Goal: Communication & Community: Answer question/provide support

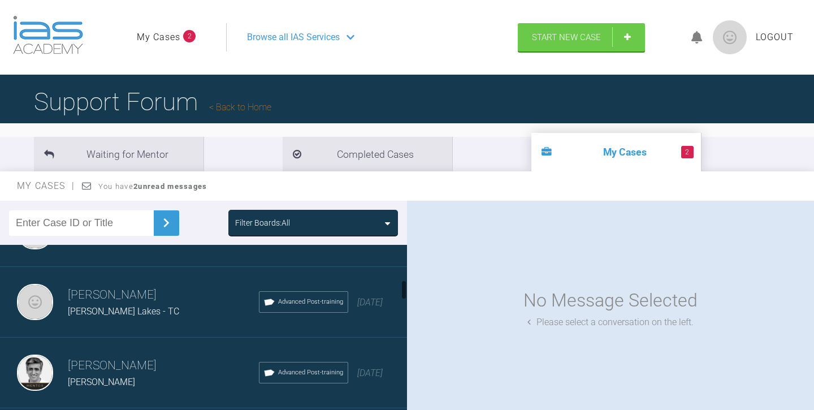
scroll to position [341, 0]
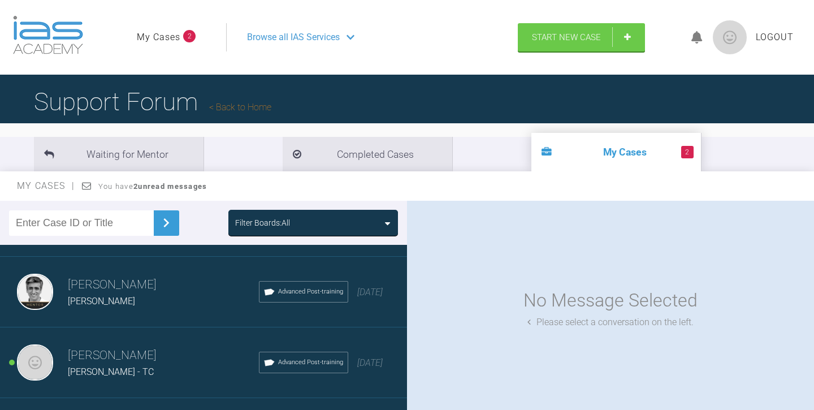
click at [185, 377] on div "[PERSON_NAME] - TC" at bounding box center [163, 371] width 191 height 15
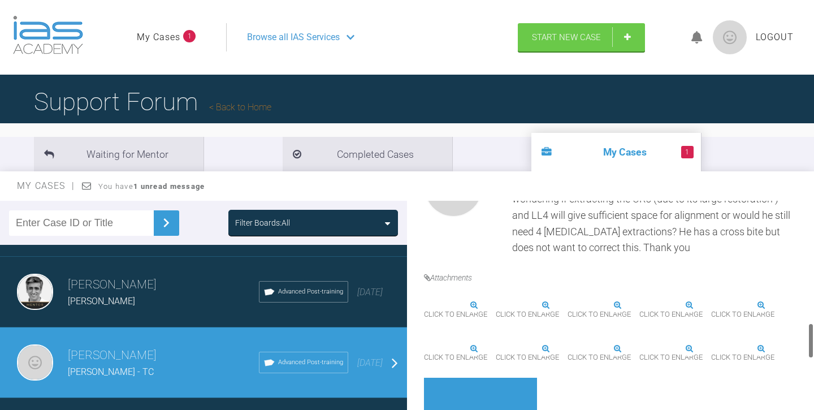
scroll to position [726, 0]
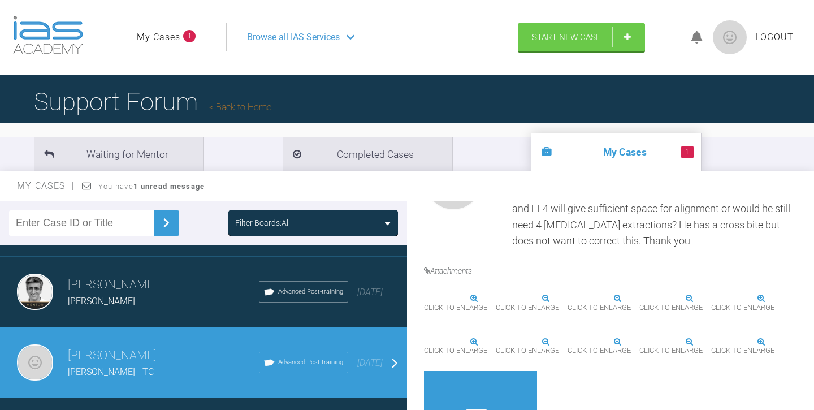
click at [496, 298] on img at bounding box center [496, 298] width 0 height 0
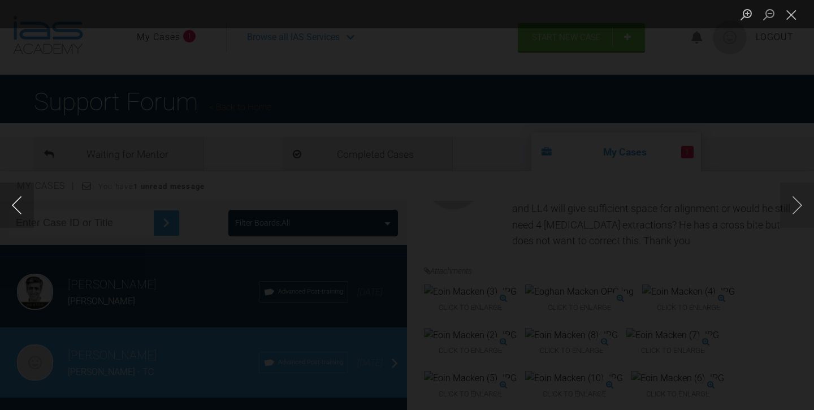
click at [20, 210] on button "Previous image" at bounding box center [17, 205] width 34 height 45
click at [806, 203] on button "Next image" at bounding box center [797, 205] width 34 height 45
click at [10, 206] on button "Previous image" at bounding box center [17, 205] width 34 height 45
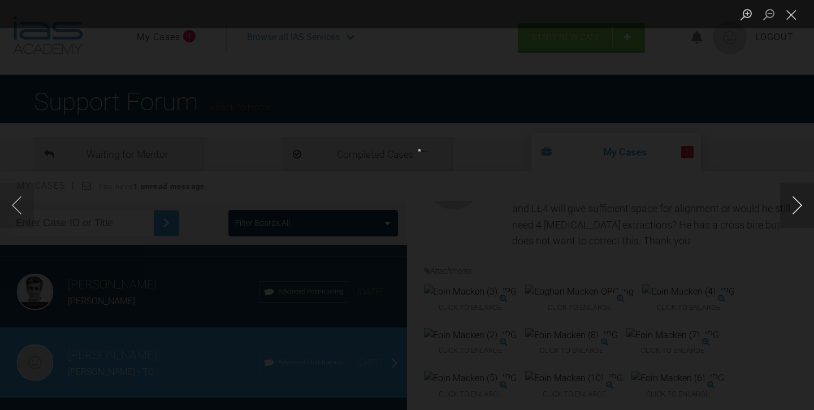
click at [795, 197] on button "Next image" at bounding box center [797, 205] width 34 height 45
click at [799, 202] on button "Next image" at bounding box center [797, 205] width 34 height 45
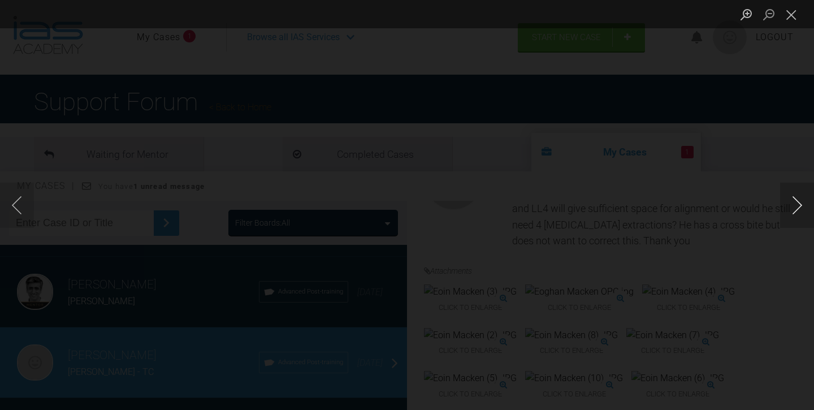
click at [799, 202] on button "Next image" at bounding box center [797, 205] width 34 height 45
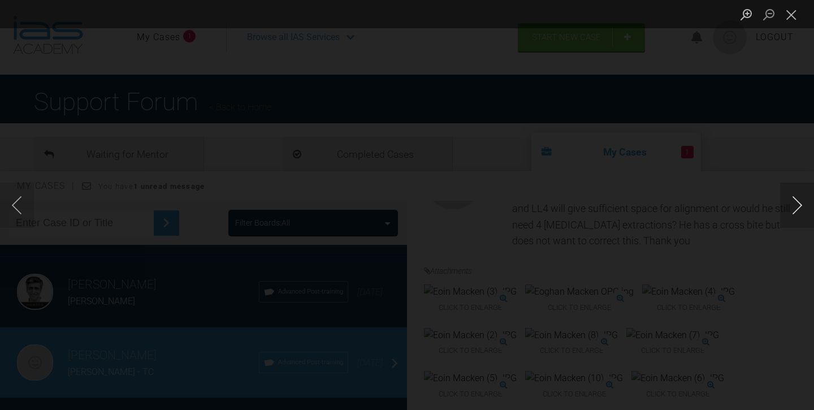
click at [799, 202] on button "Next image" at bounding box center [797, 205] width 34 height 45
click at [801, 203] on button "Next image" at bounding box center [797, 205] width 34 height 45
click at [24, 200] on button "Previous image" at bounding box center [17, 205] width 34 height 45
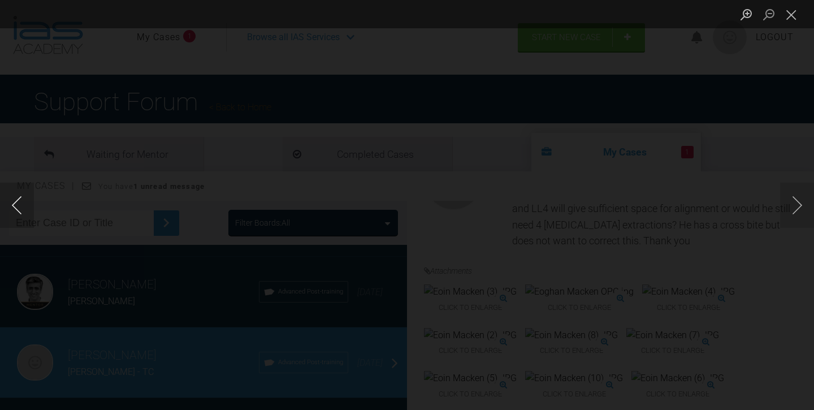
click at [24, 200] on button "Previous image" at bounding box center [17, 205] width 34 height 45
click at [797, 211] on button "Next image" at bounding box center [797, 205] width 34 height 45
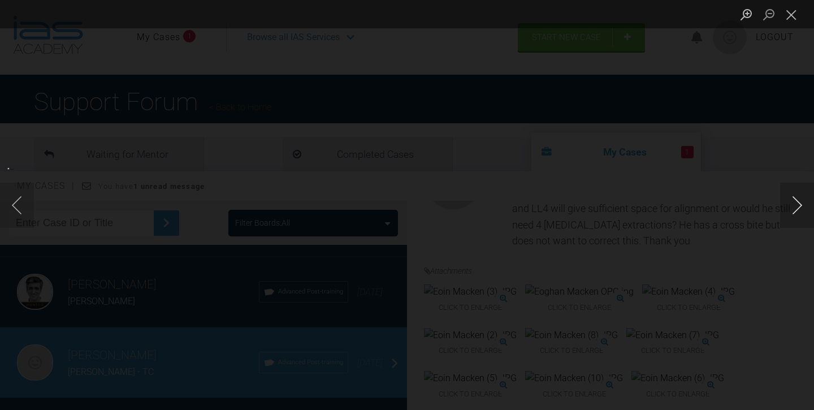
click at [797, 211] on button "Next image" at bounding box center [797, 205] width 34 height 45
click at [810, 240] on div "Lightbox" at bounding box center [407, 205] width 814 height 410
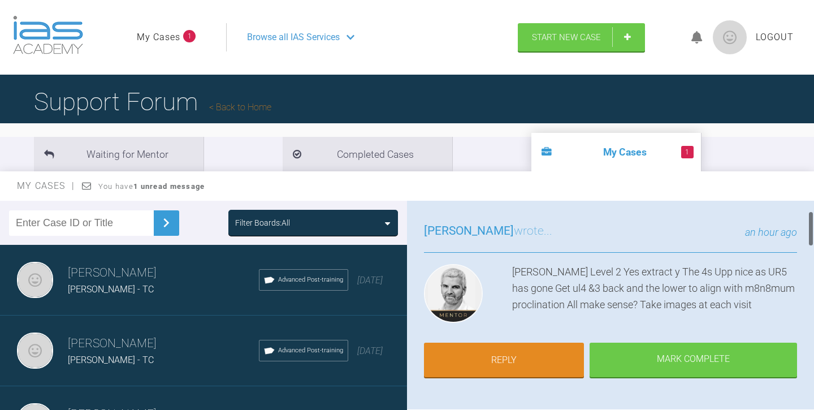
scroll to position [69, 0]
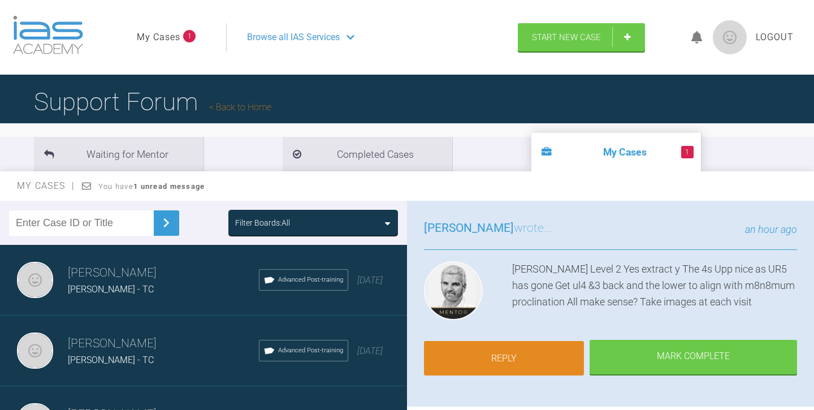
click at [510, 357] on link "Reply" at bounding box center [504, 358] width 160 height 35
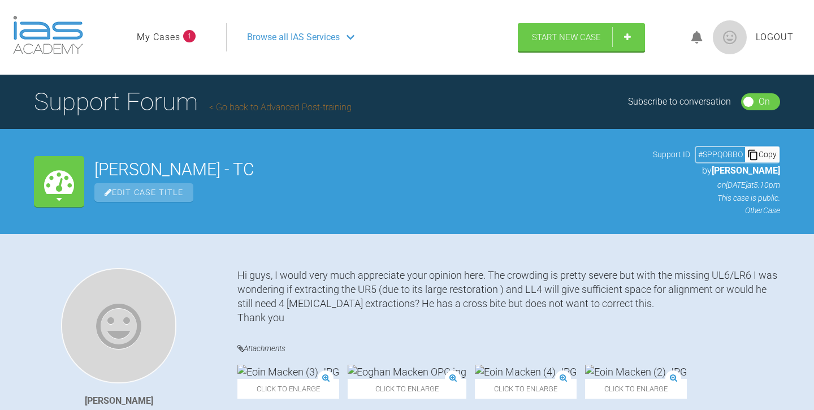
scroll to position [1805, 0]
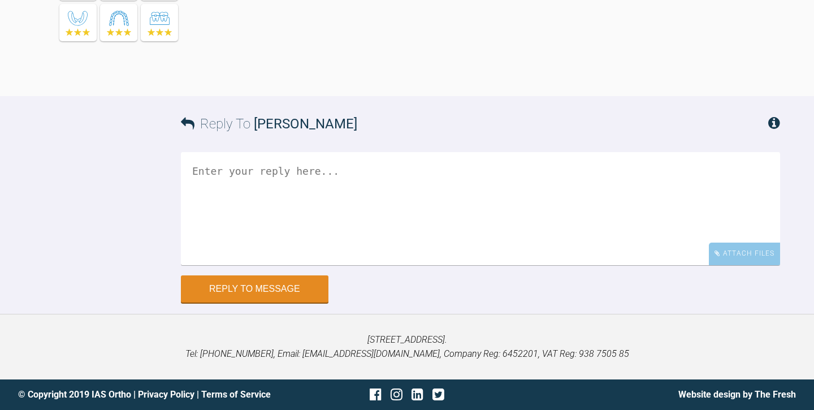
click at [201, 171] on textarea at bounding box center [480, 208] width 599 height 113
click at [389, 214] on textarea "Yes, makes sense. Just checking you mean ur34" at bounding box center [480, 208] width 599 height 113
click at [440, 218] on textarea "Yes, makes sense. Just checking you mean get ur34" at bounding box center [480, 208] width 599 height 113
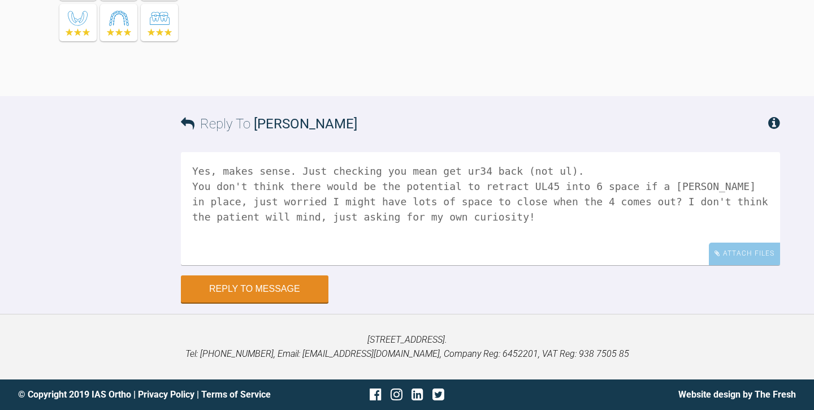
click at [513, 203] on textarea "Yes, makes sense. Just checking you mean get ur34 back (not ul). You don't thin…" at bounding box center [480, 208] width 599 height 113
type textarea "Yes, makes sense. Just checking you mean get ur34 back (not ul). You don't thin…"
click at [255, 291] on button "Reply to Message" at bounding box center [254, 289] width 147 height 27
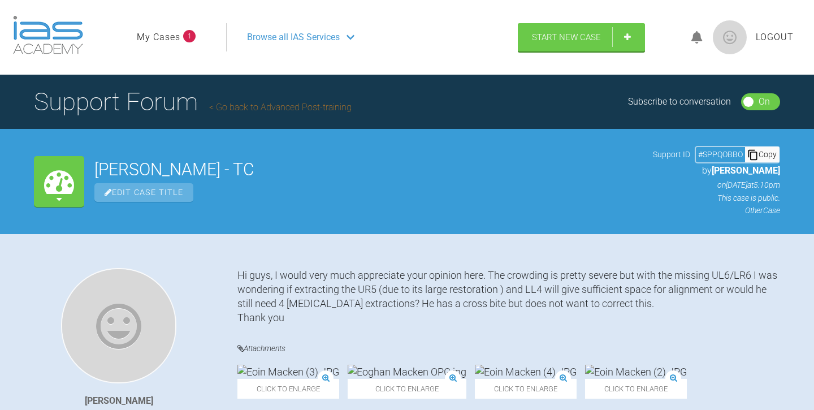
scroll to position [0, 0]
